Goal: Transaction & Acquisition: Purchase product/service

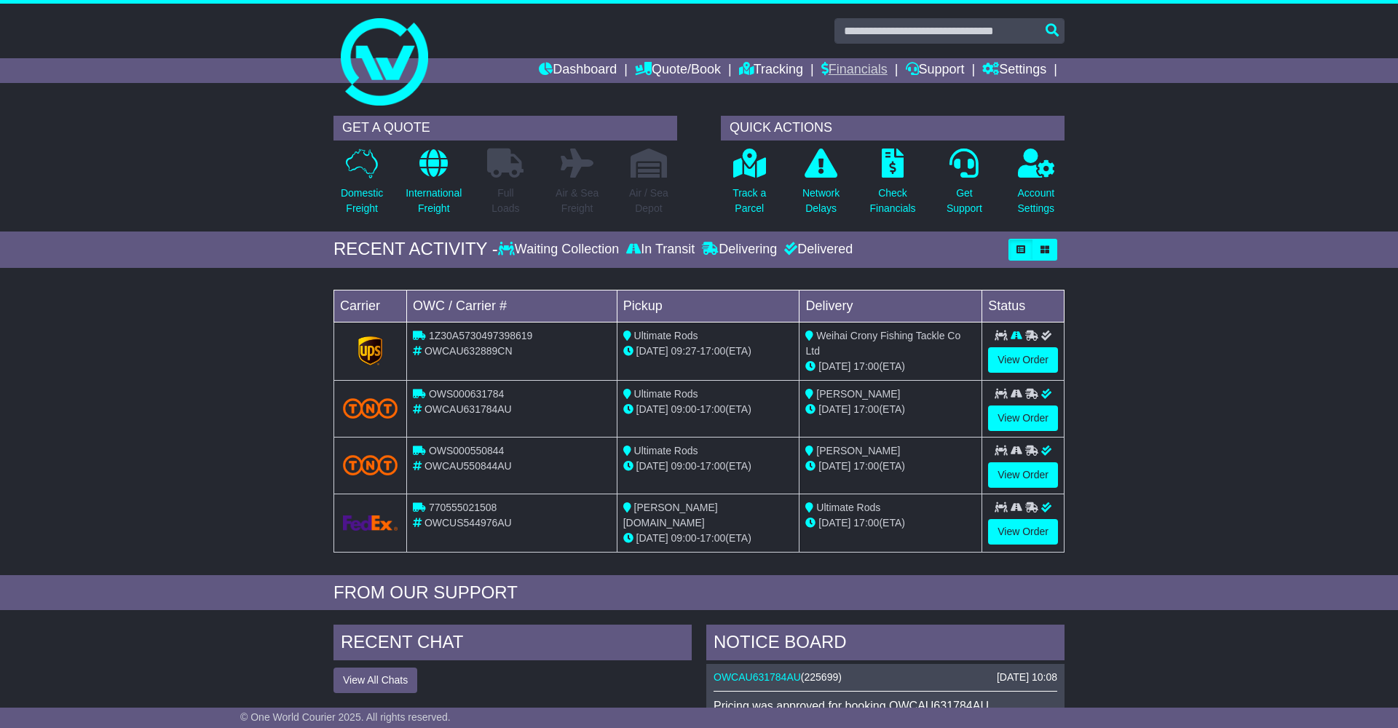
click at [821, 71] on link "Financials" at bounding box center [854, 70] width 66 height 25
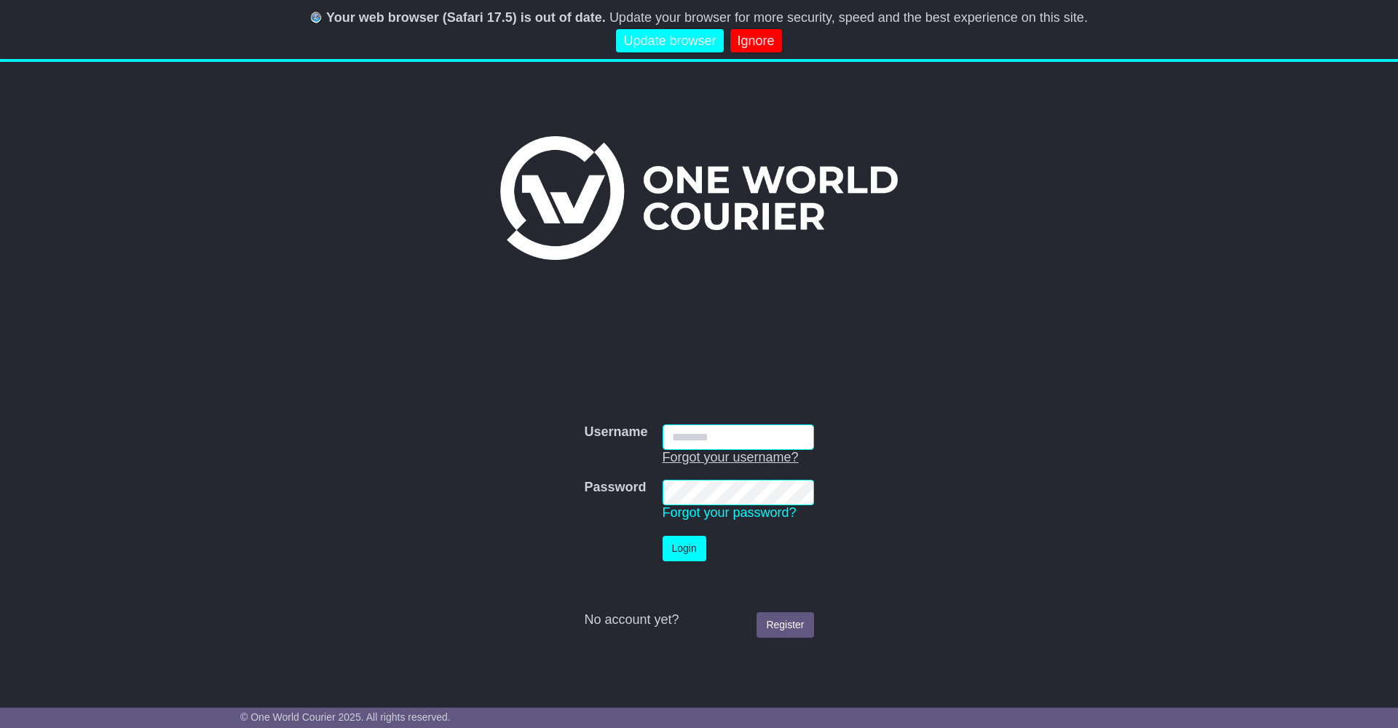
type input "**********"
click at [700, 553] on button "Login" at bounding box center [685, 548] width 44 height 25
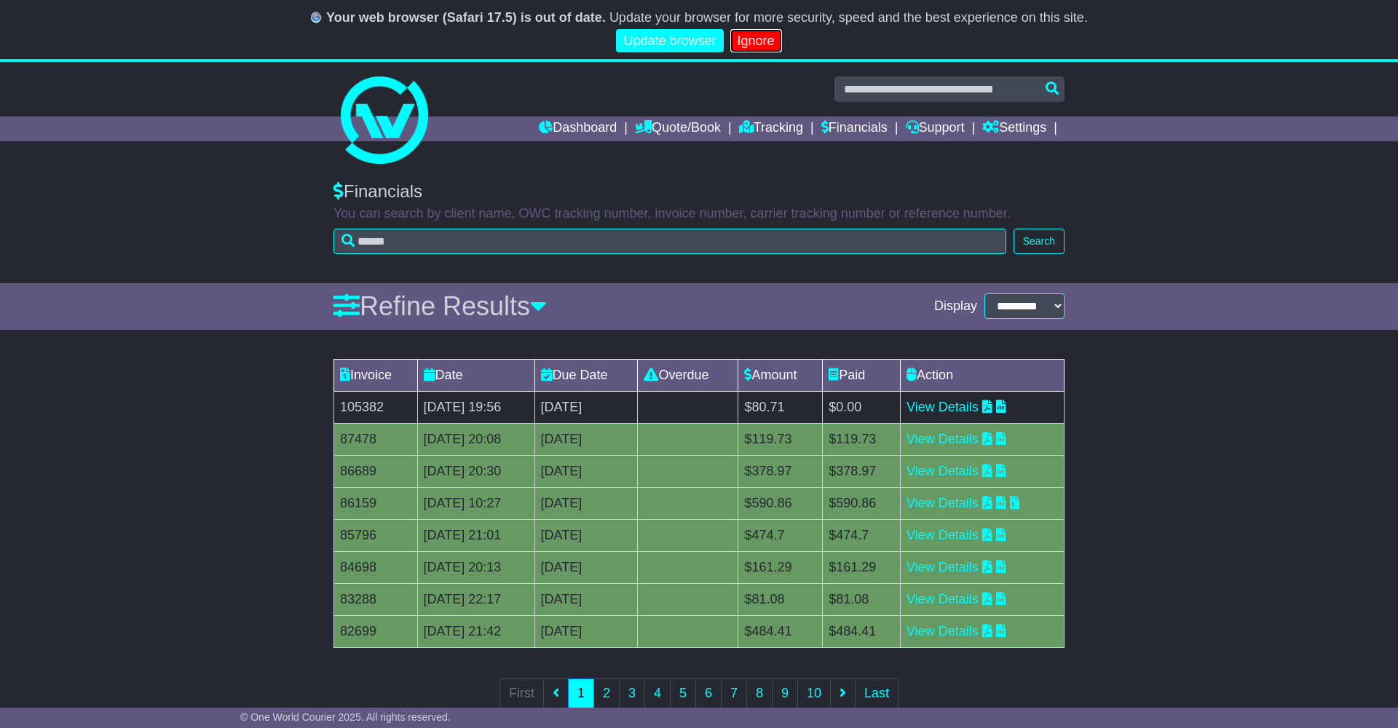
click at [753, 42] on link "Ignore" at bounding box center [756, 41] width 52 height 24
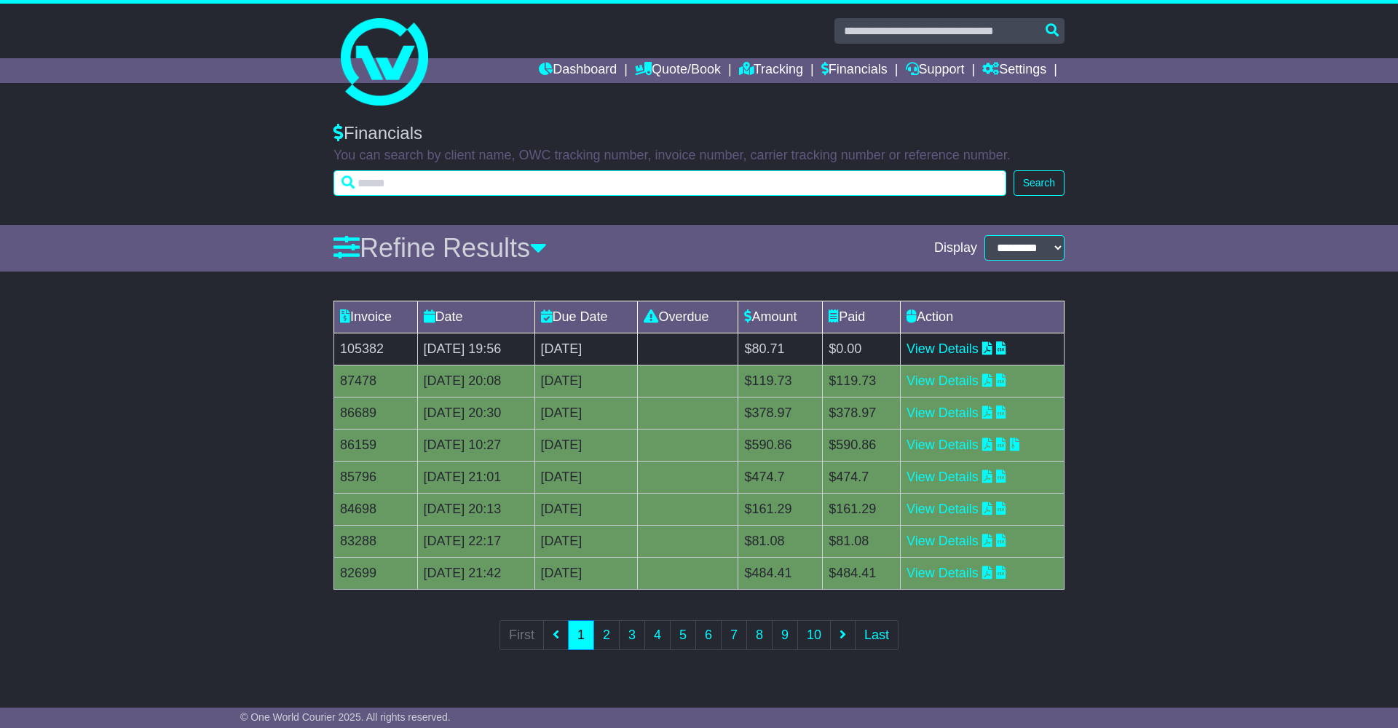
click at [550, 180] on input "text" at bounding box center [670, 182] width 673 height 25
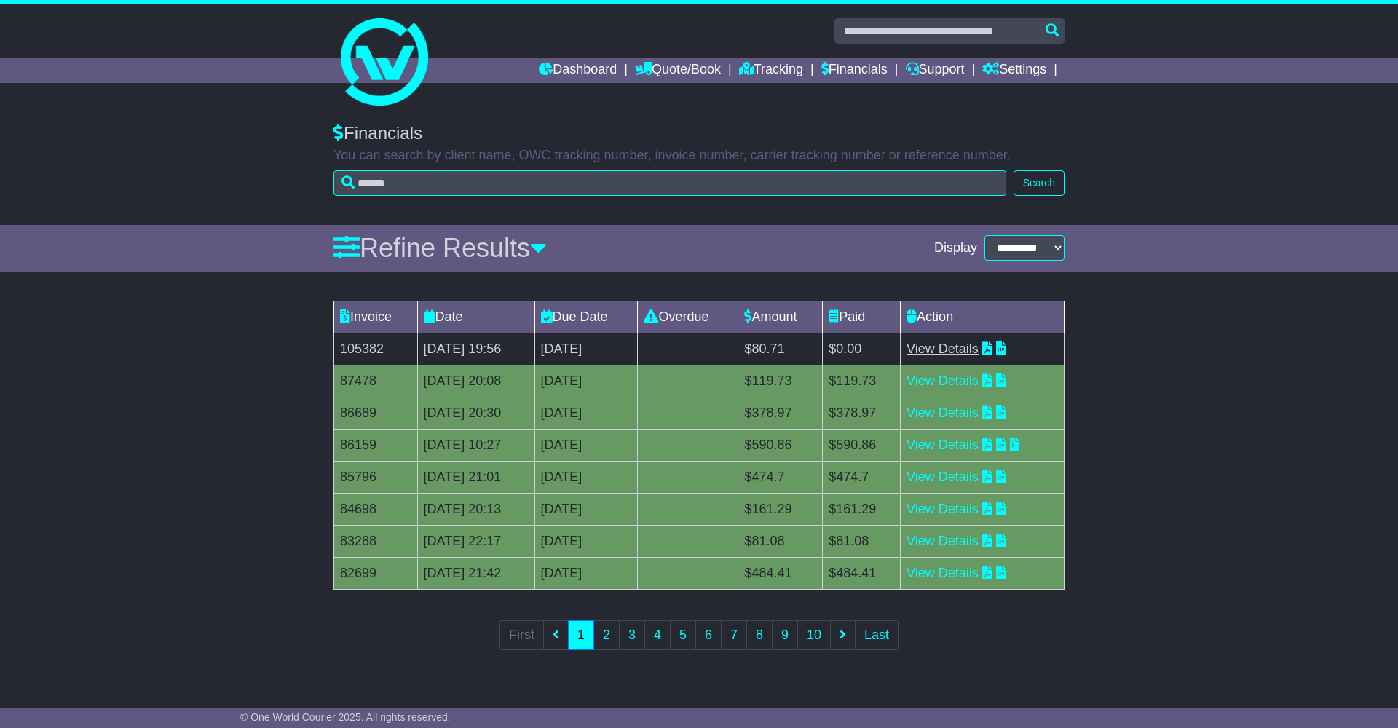
click at [976, 347] on link "View Details" at bounding box center [943, 349] width 72 height 15
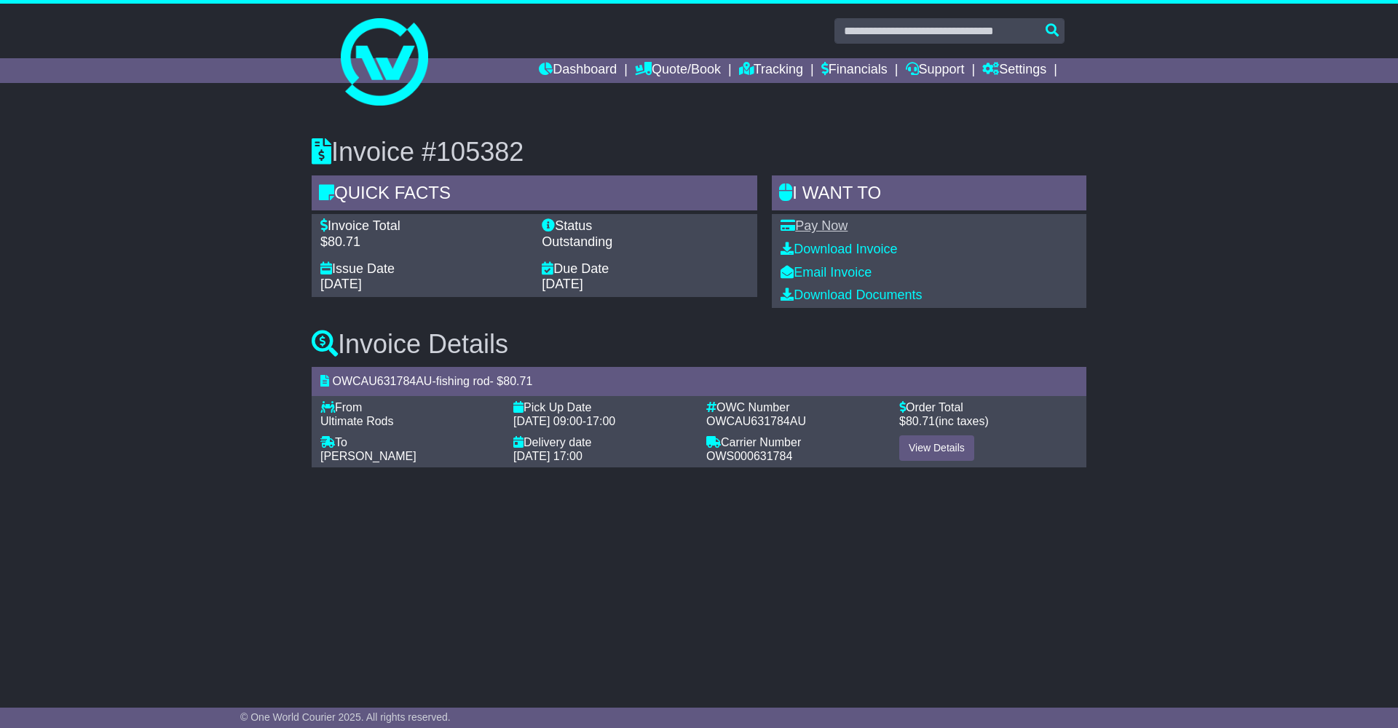
click at [844, 224] on link "Pay Now" at bounding box center [814, 225] width 67 height 15
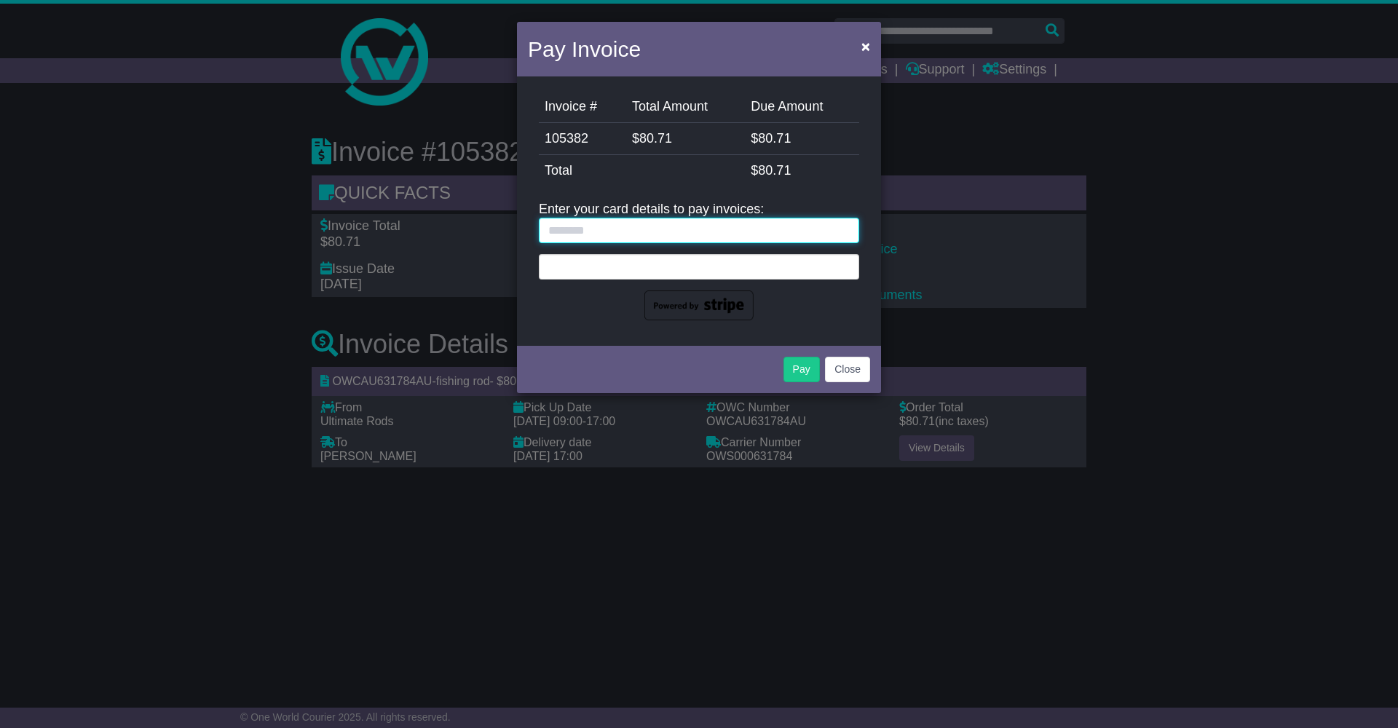
click at [615, 232] on input "text" at bounding box center [699, 230] width 320 height 25
click at [671, 238] on input "text" at bounding box center [699, 230] width 320 height 25
click at [855, 380] on button "Close" at bounding box center [847, 369] width 45 height 25
